Goal: Information Seeking & Learning: Understand process/instructions

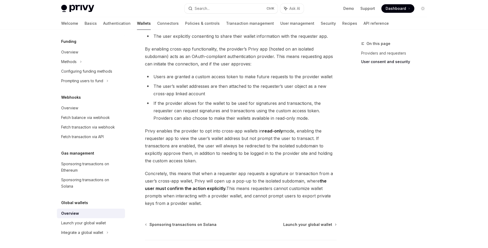
scroll to position [383, 0]
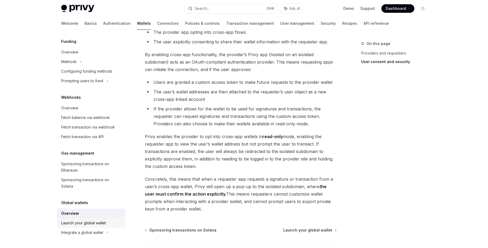
click at [94, 222] on div "Launch your global wallet" at bounding box center [83, 222] width 45 height 6
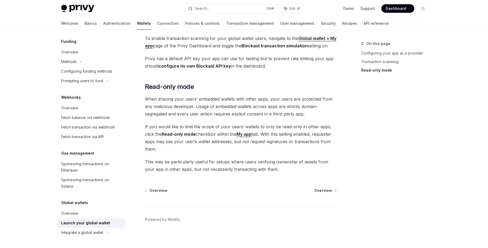
scroll to position [437, 0]
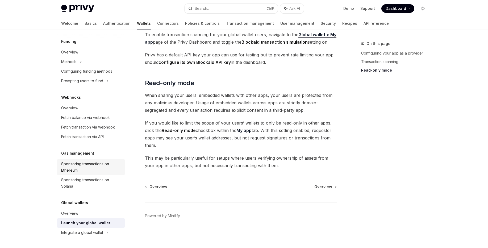
click at [74, 166] on div "Sponsoring transactions on Ethereum" at bounding box center [91, 166] width 61 height 13
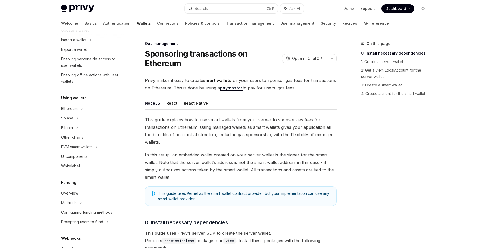
scroll to position [21, 0]
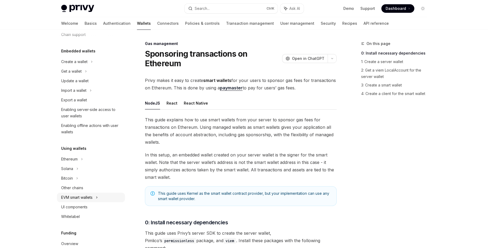
click at [89, 198] on div "EVM smart wallets" at bounding box center [76, 197] width 31 height 6
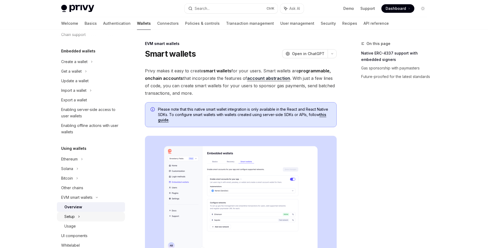
click at [87, 213] on div "Setup" at bounding box center [91, 217] width 68 height 10
type textarea "*"
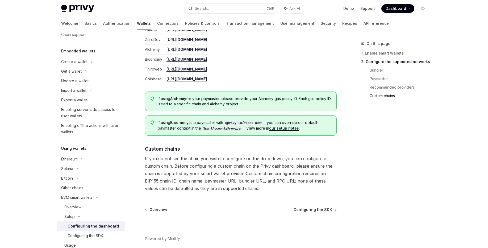
scroll to position [701, 0]
